Goal: Subscribe to service/newsletter

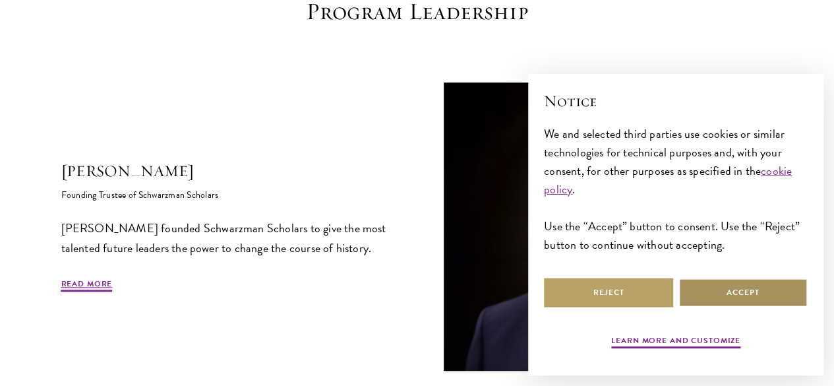
click at [746, 278] on button "Accept" at bounding box center [743, 293] width 129 height 30
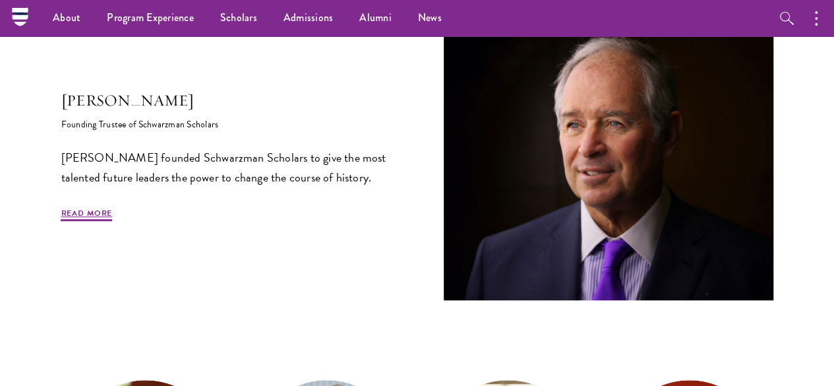
scroll to position [459, 0]
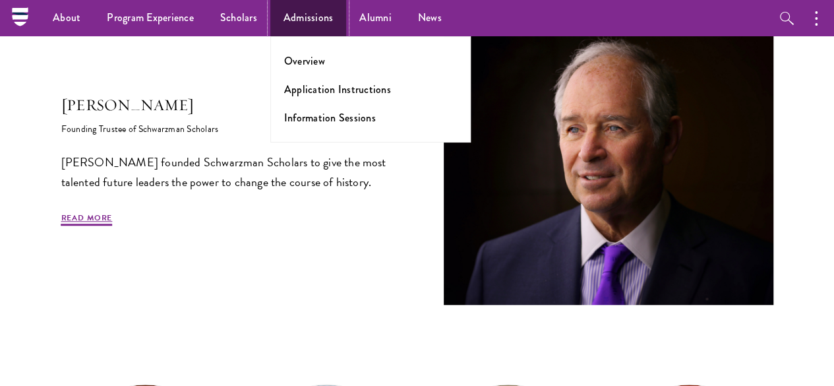
click at [302, 23] on link "Admissions" at bounding box center [308, 18] width 76 height 36
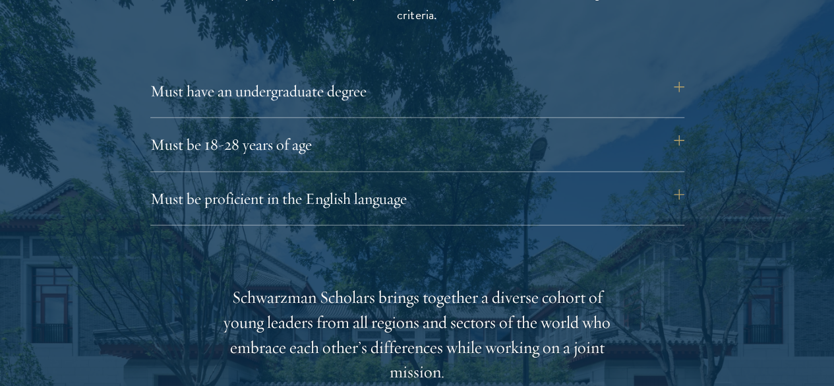
scroll to position [1846, 0]
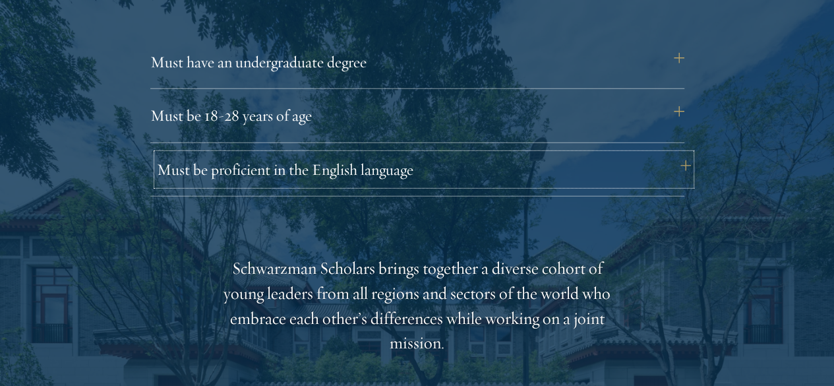
click at [681, 154] on button "Must be proficient in the English language" at bounding box center [424, 170] width 534 height 32
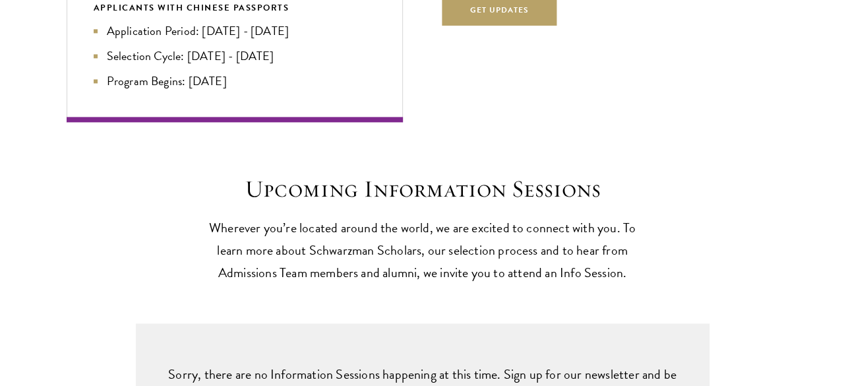
scroll to position [3627, 0]
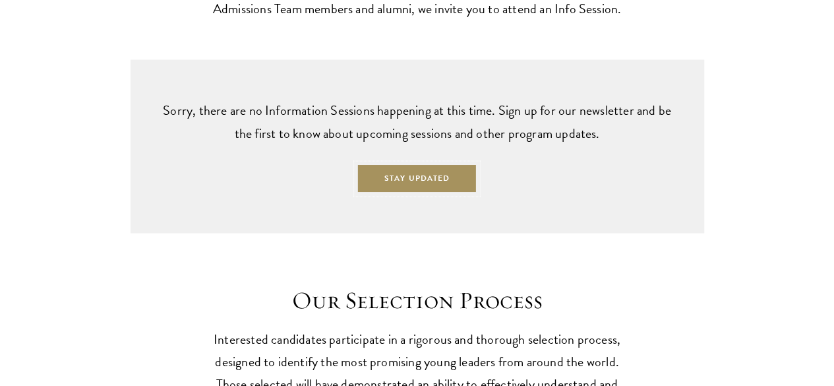
click at [451, 193] on button "Stay Updated" at bounding box center [417, 179] width 121 height 30
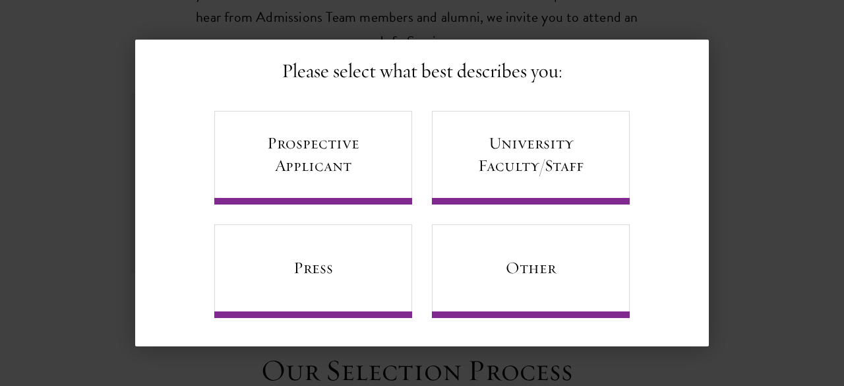
scroll to position [85, 0]
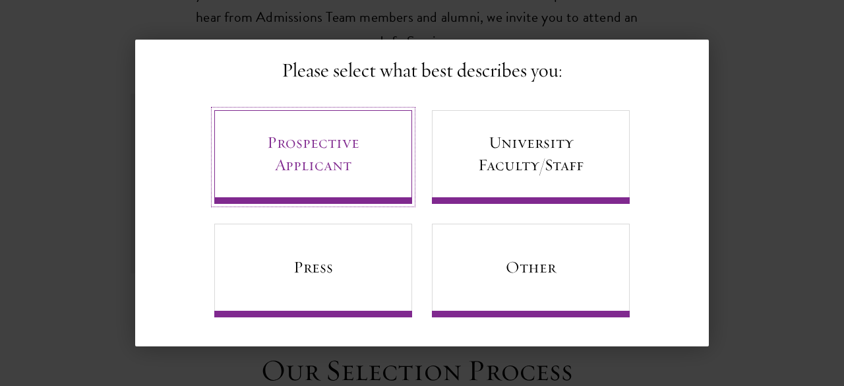
click at [278, 144] on link "Prospective Applicant" at bounding box center [313, 157] width 198 height 94
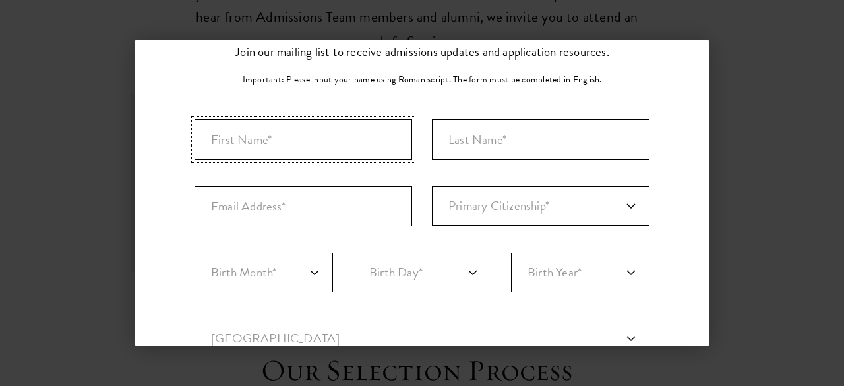
click at [278, 144] on input "First Name*" at bounding box center [304, 139] width 218 height 40
type input "Ahammed"
type input "Farooq K"
select select "IN"
type input "Nilambur"
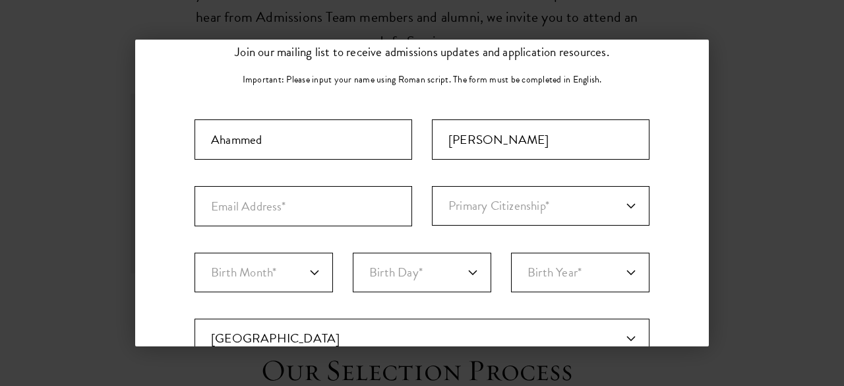
select select "Kerala"
click at [365, 204] on input "Email Address*" at bounding box center [304, 206] width 218 height 40
type input "ahammedfarooq10@gmail.com"
click at [524, 208] on select "Primary Citizenship* Afghanistan Aland Islands Albania Algeria Andorra Angola A…" at bounding box center [541, 206] width 218 height 40
select select "IN"
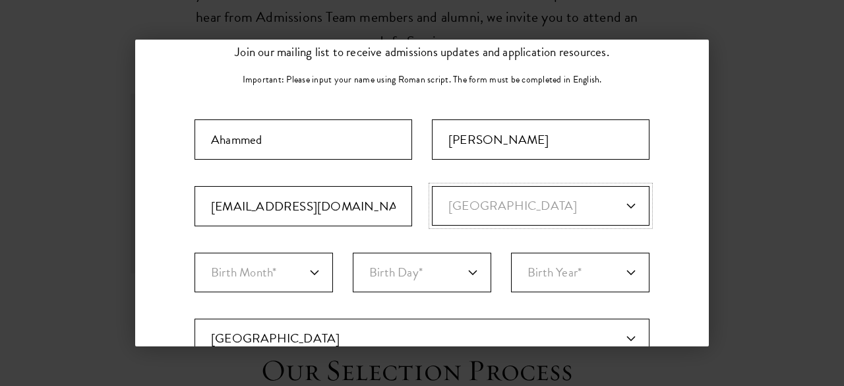
click at [432, 186] on select "Primary Citizenship* Afghanistan Aland Islands Albania Algeria Andorra Angola A…" at bounding box center [541, 206] width 218 height 40
click at [235, 259] on select "Birth Month* January February March April May June July August September Octobe…" at bounding box center [264, 273] width 138 height 40
select select "04"
click at [195, 253] on select "Birth Month* January February March April May June July August September Octobe…" at bounding box center [264, 273] width 138 height 40
click at [410, 272] on select "Birth Day* 1 2 3 4 5 6 7 8 9 10 11 12 13 14 15 16 17 18 19 20 21 22 23 24 25 26…" at bounding box center [422, 273] width 138 height 40
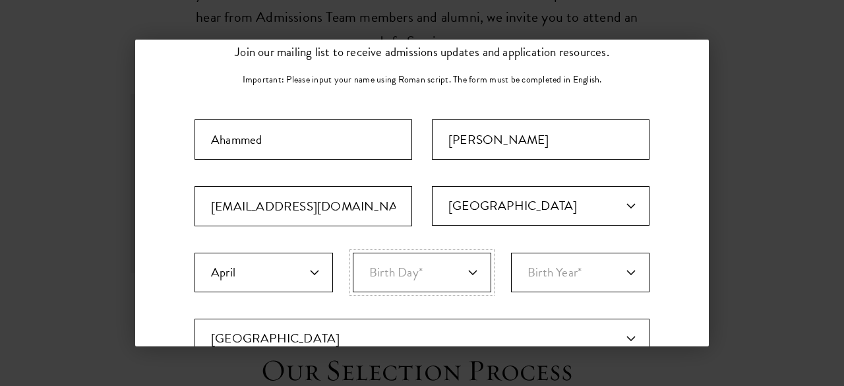
select select "24"
click at [353, 253] on select "Birth Day* 1 2 3 4 5 6 7 8 9 10 11 12 13 14 15 16 17 18 19 20 21 22 23 24 25 26…" at bounding box center [422, 273] width 138 height 40
click at [554, 268] on select "Birth Year* 2025 2024 2023 2022 2021 2020 2019 2018 2017 2016 2015 2014 2013 20…" at bounding box center [580, 273] width 138 height 40
select select "2003"
click at [511, 253] on select "Birth Year* 2025 2024 2023 2022 2021 2020 2019 2018 2017 2016 2015 2014 2013 20…" at bounding box center [580, 273] width 138 height 40
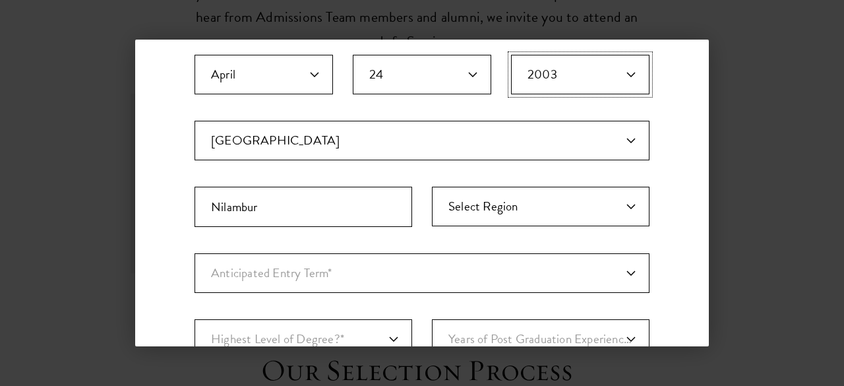
scroll to position [349, 0]
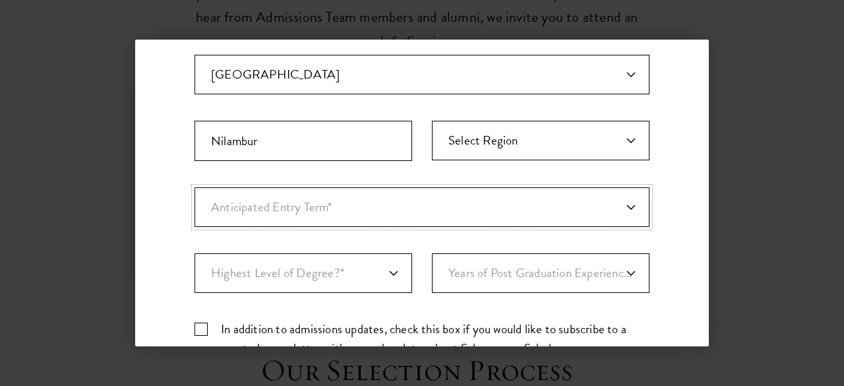
click at [423, 189] on select "Anticipated Entry Term* August 2026 (Application opens April 2025) Just Explori…" at bounding box center [422, 207] width 455 height 40
select select "e64b8ab3-eabb-4867-96d5-7e6b4840665f"
click at [195, 187] on select "Anticipated Entry Term* August 2026 (Application opens April 2025) Just Explori…" at bounding box center [422, 207] width 455 height 40
click at [394, 268] on select "Highest Level of Degree?* PHD Bachelor's Master's Current Undergraduate Student" at bounding box center [304, 273] width 218 height 40
select select "baef124f-e103-44b1-8ca6-5d0669438e44"
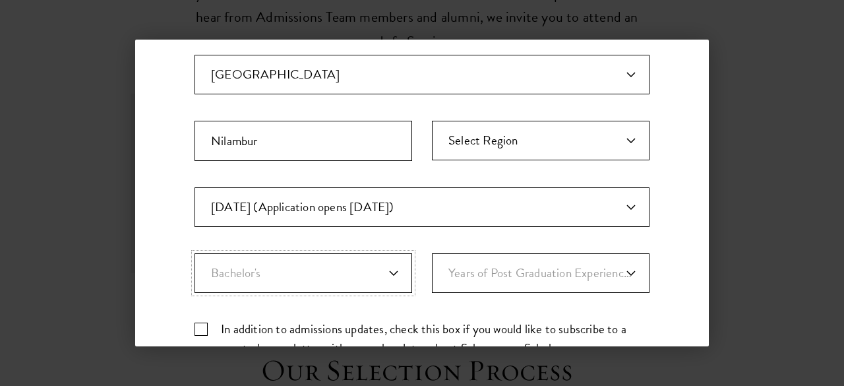
click at [195, 253] on select "Highest Level of Degree?* PHD Bachelor's Master's Current Undergraduate Student" at bounding box center [304, 273] width 218 height 40
click at [559, 267] on select "Years of Post Graduation Experience?* 1 2 3 4 5 6 7 8 9 10" at bounding box center [541, 273] width 218 height 40
select select "1"
click at [432, 253] on select "Years of Post Graduation Experience?* 1 2 3 4 5 6 7 8 9 10" at bounding box center [541, 273] width 218 height 40
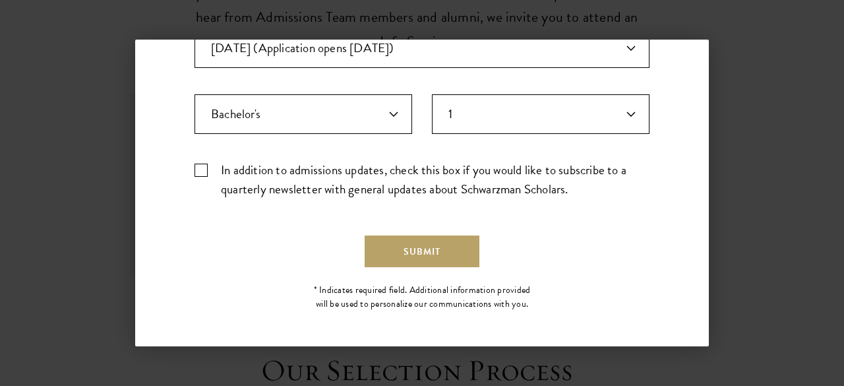
click at [202, 166] on label "In addition to admissions updates, check this box if you would like to subscrib…" at bounding box center [422, 179] width 455 height 38
click at [202, 166] on input "In addition to admissions updates, check this box if you would like to subscrib…" at bounding box center [422, 164] width 455 height 9
checkbox input "true"
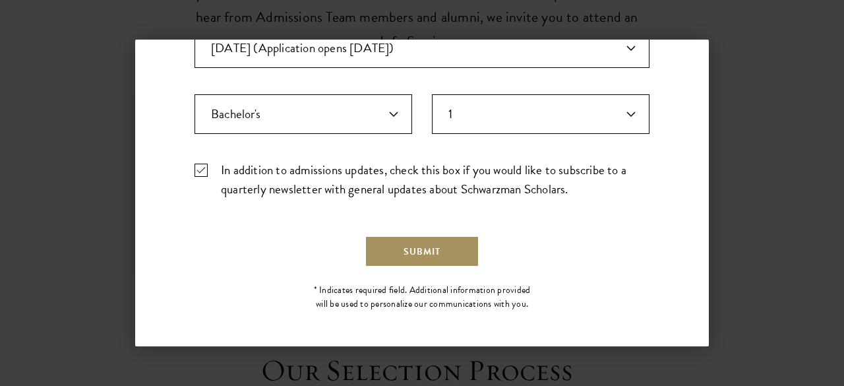
click at [473, 247] on button "Submit" at bounding box center [422, 251] width 115 height 32
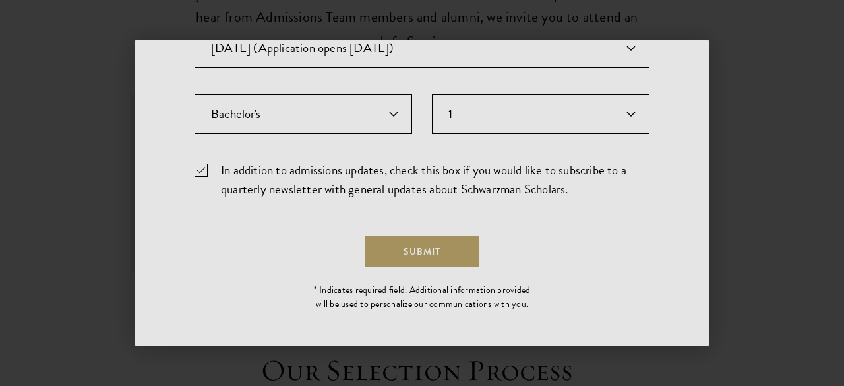
click at [834, 289] on div at bounding box center [422, 193] width 844 height 386
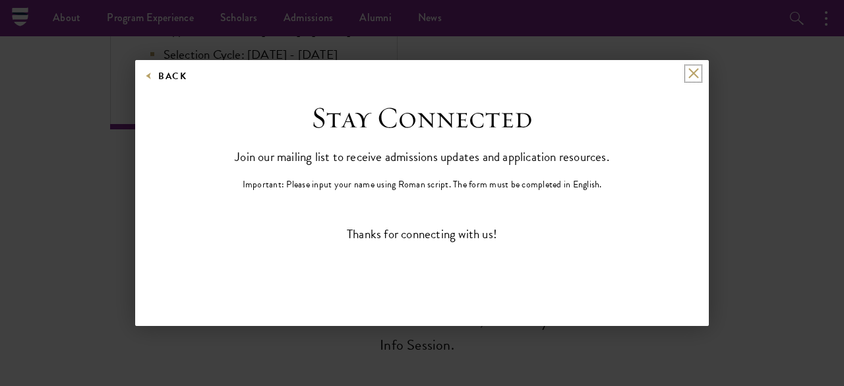
click at [691, 76] on button at bounding box center [693, 73] width 11 height 11
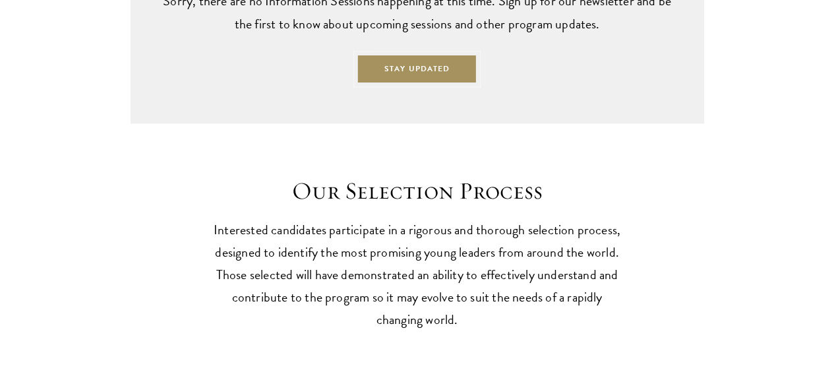
scroll to position [3794, 0]
